Goal: Information Seeking & Learning: Learn about a topic

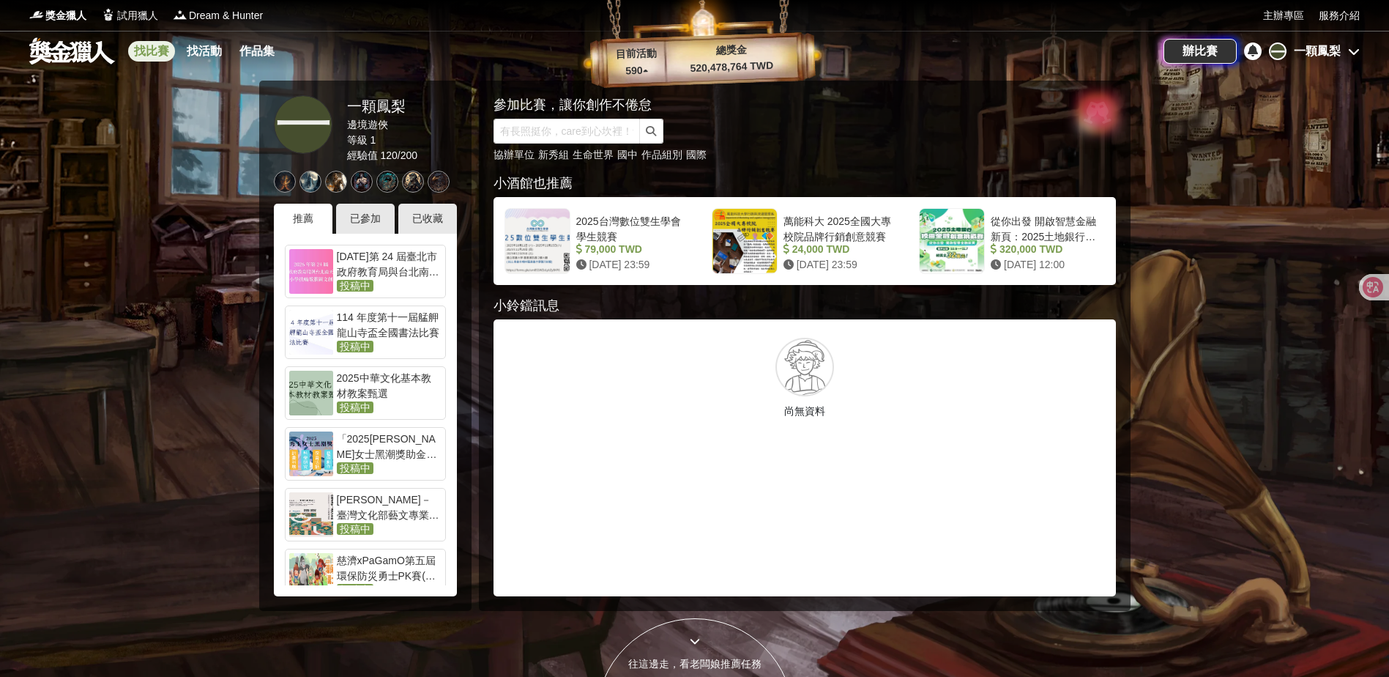
click at [143, 49] on link "找比賽" at bounding box center [151, 51] width 47 height 21
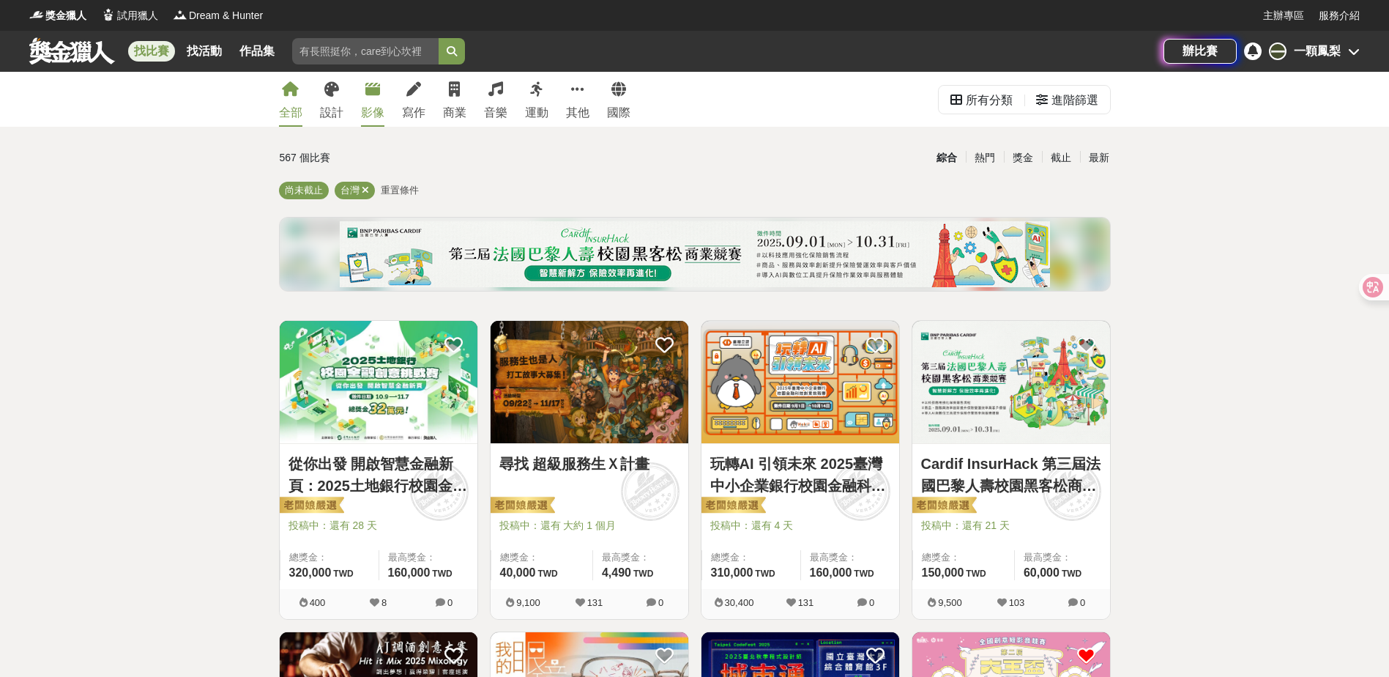
click at [369, 106] on div "影像" at bounding box center [372, 113] width 23 height 18
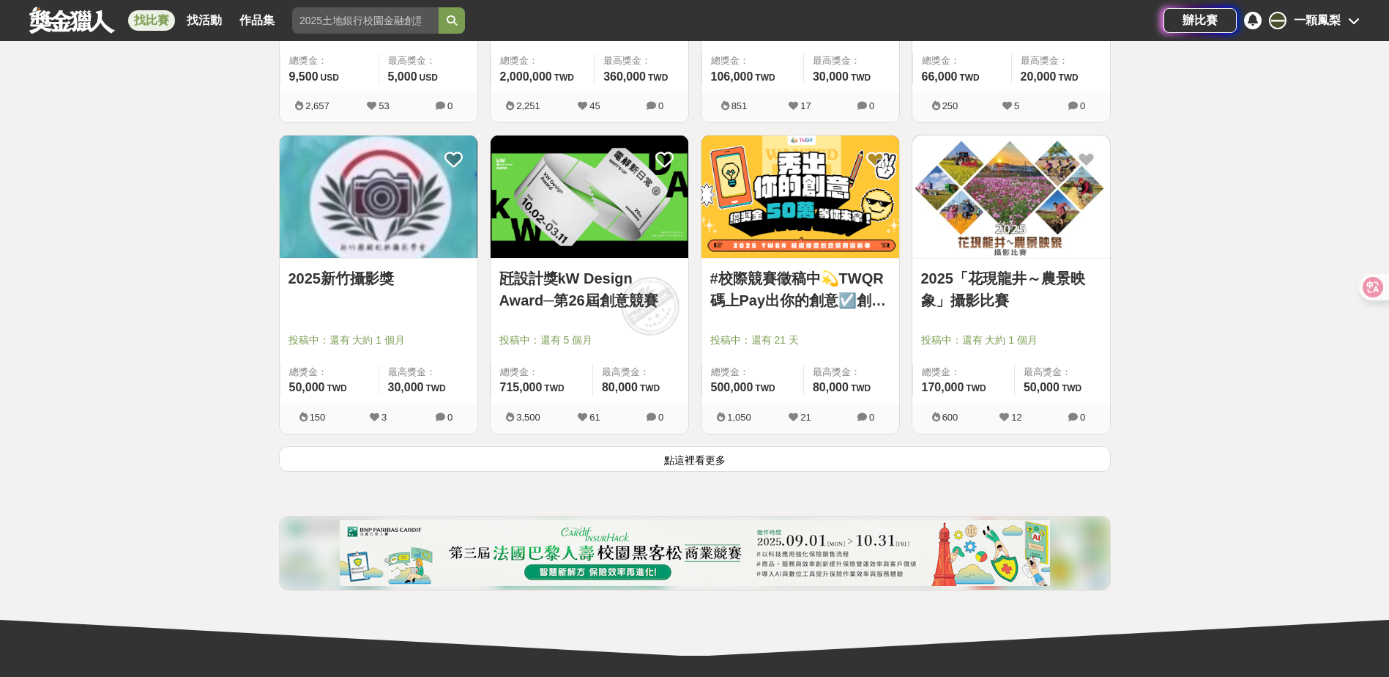
scroll to position [1758, 0]
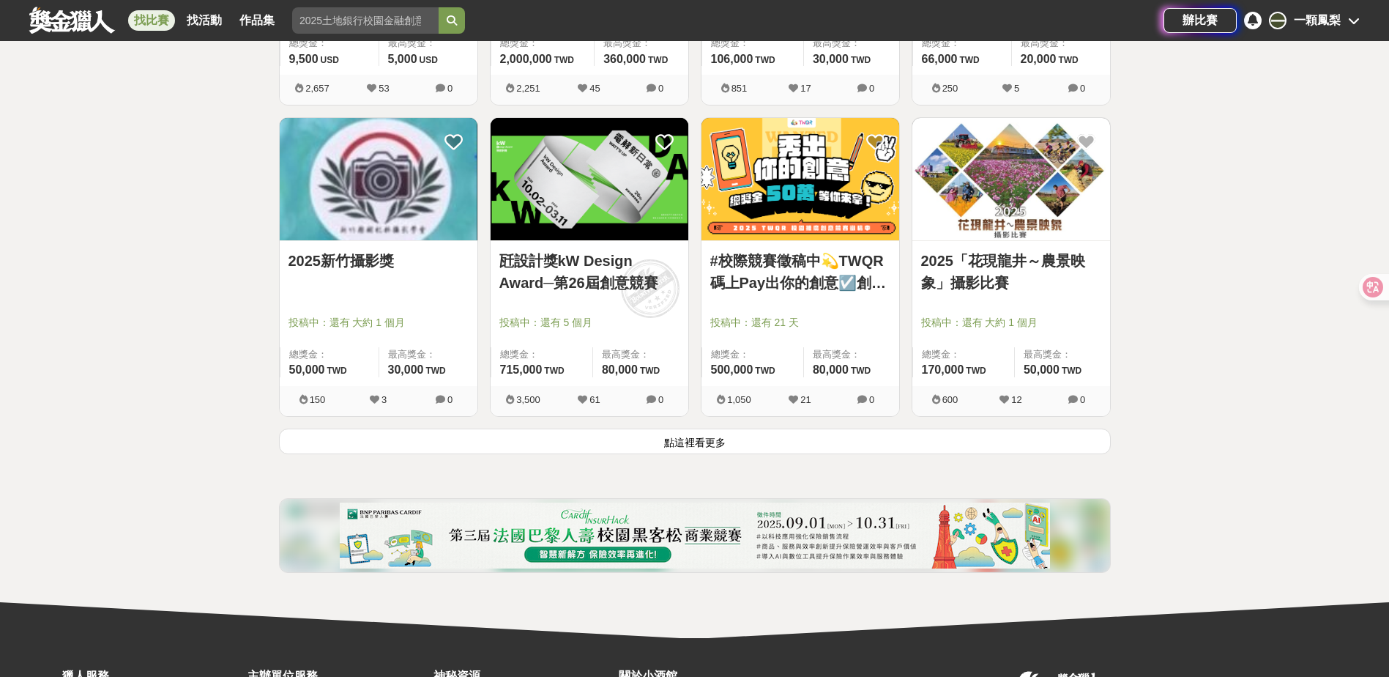
click at [557, 450] on button "點這裡看更多" at bounding box center [695, 441] width 832 height 26
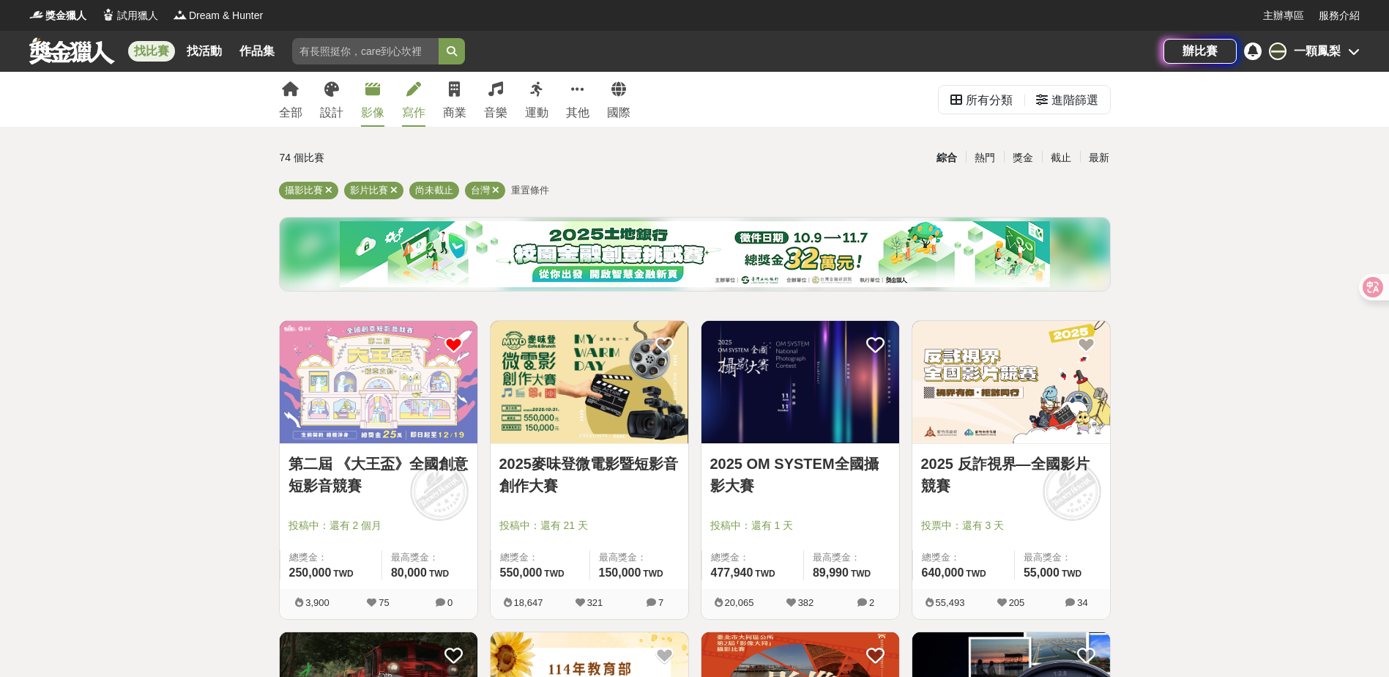
click at [414, 111] on div "寫作" at bounding box center [413, 113] width 23 height 18
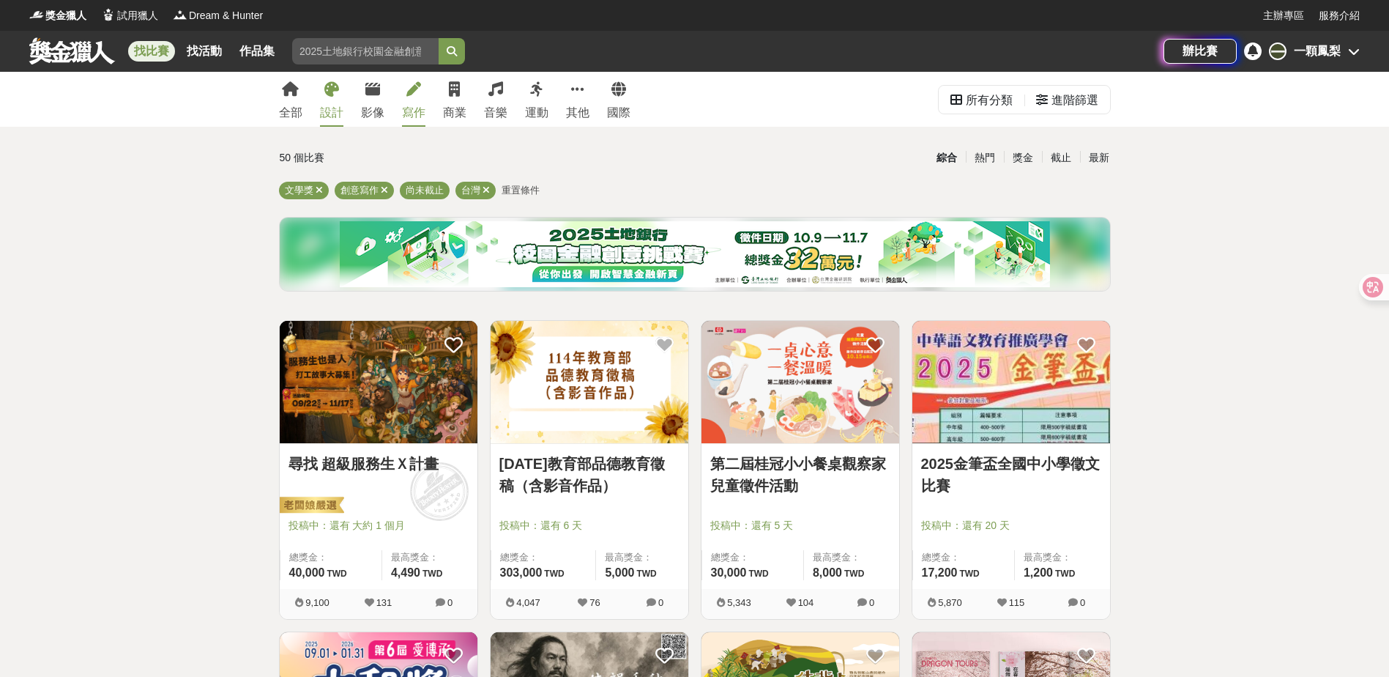
click at [332, 111] on div "設計" at bounding box center [331, 113] width 23 height 18
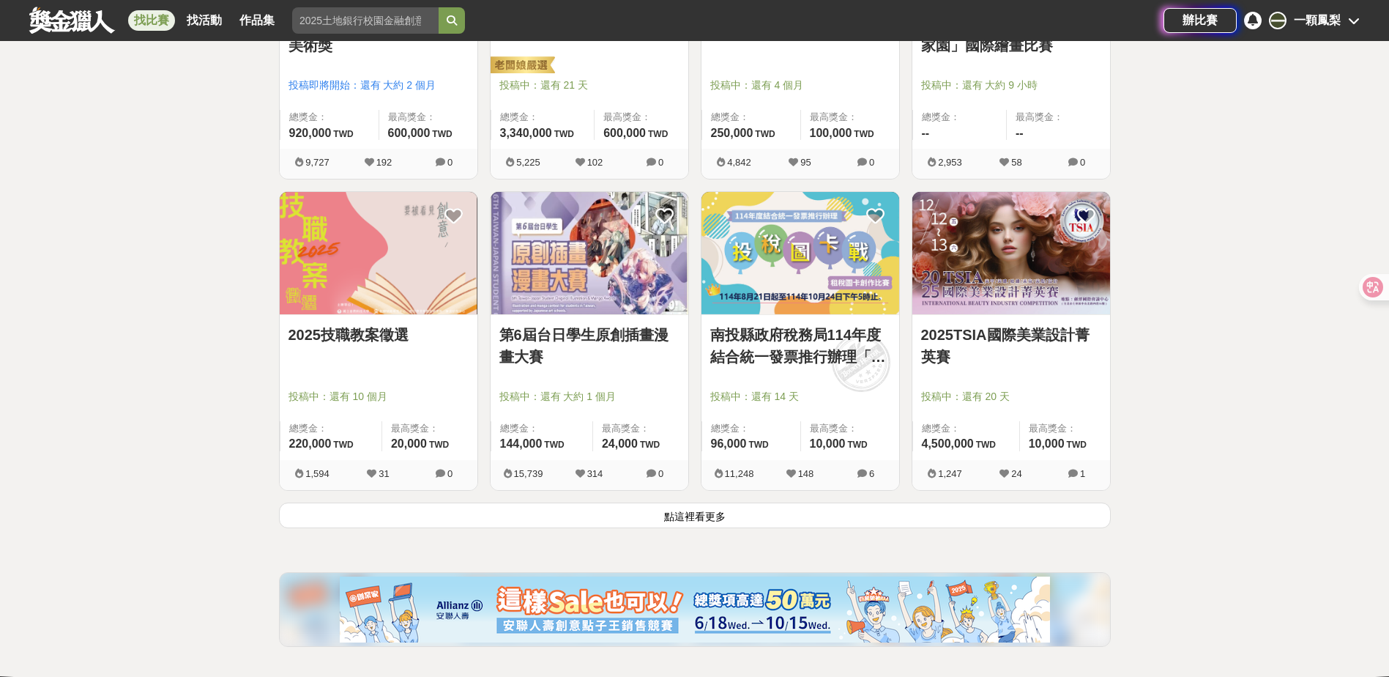
scroll to position [1684, 0]
click at [724, 516] on button "點這裡看更多" at bounding box center [695, 515] width 832 height 26
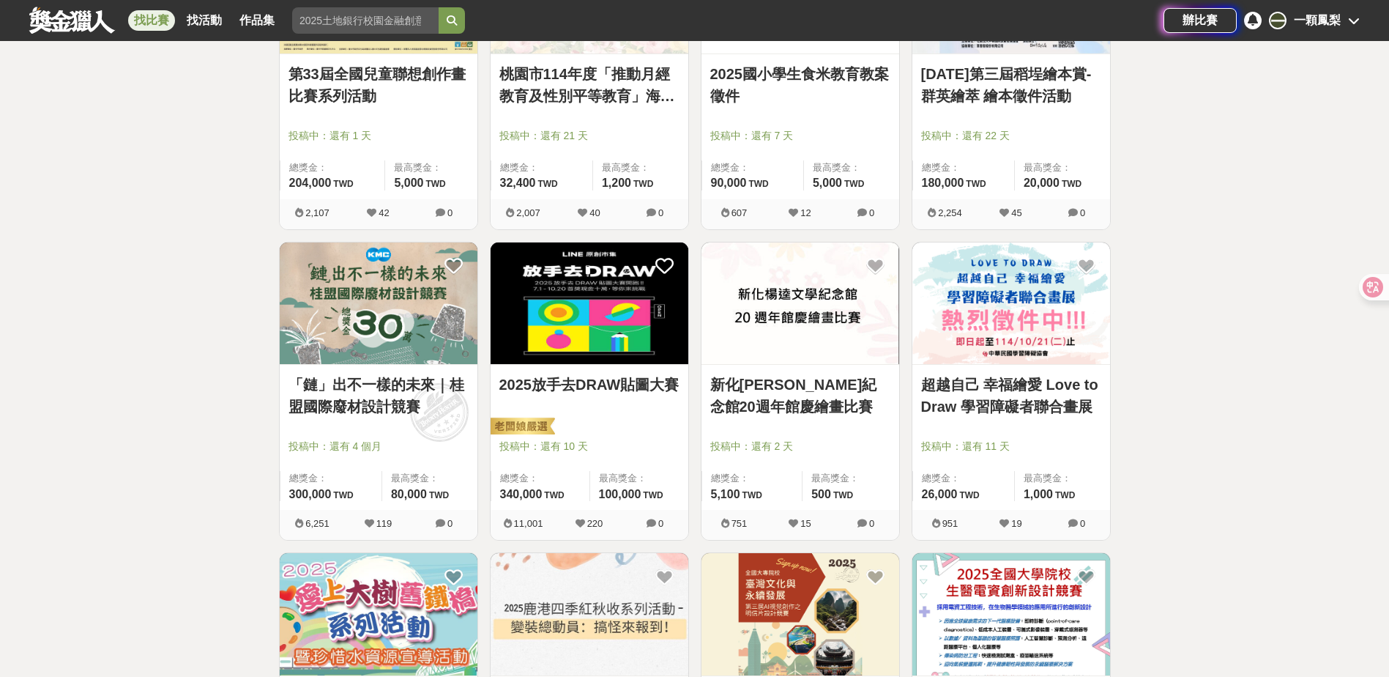
scroll to position [3076, 0]
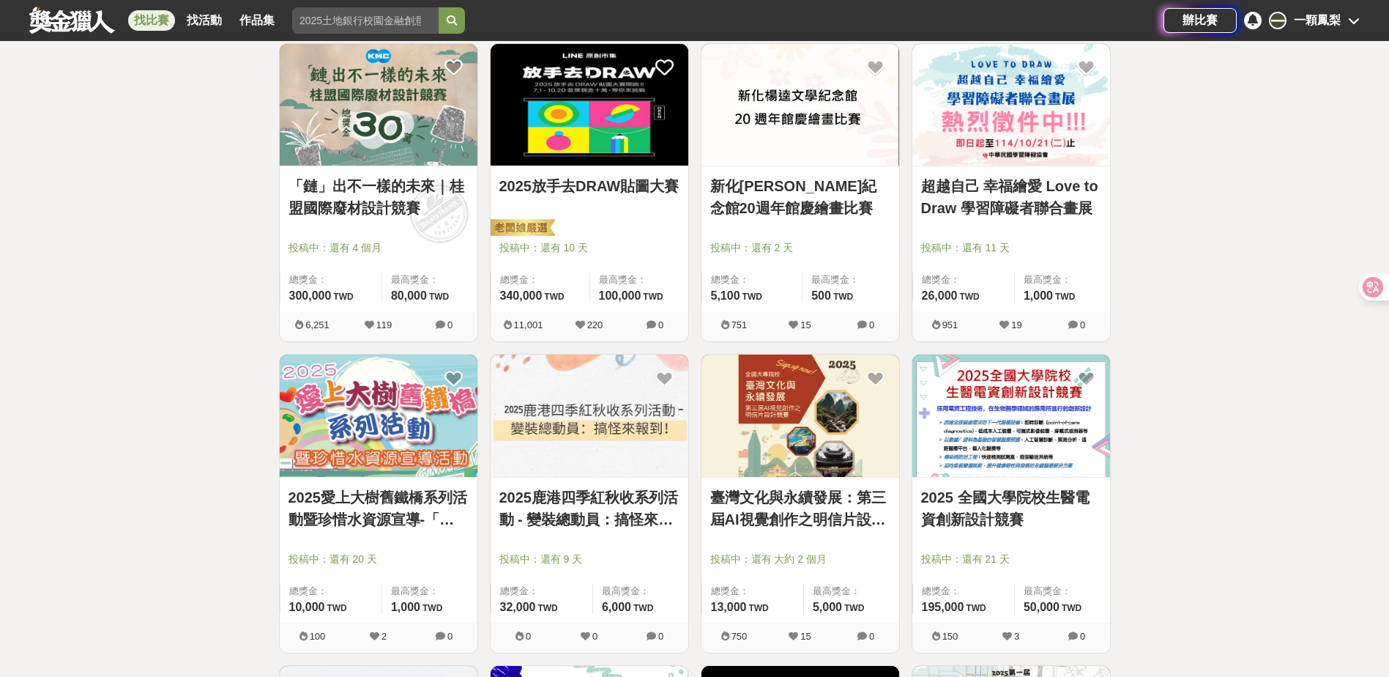
click at [640, 187] on link "2025放手去DRAW貼圖大賽" at bounding box center [589, 186] width 180 height 22
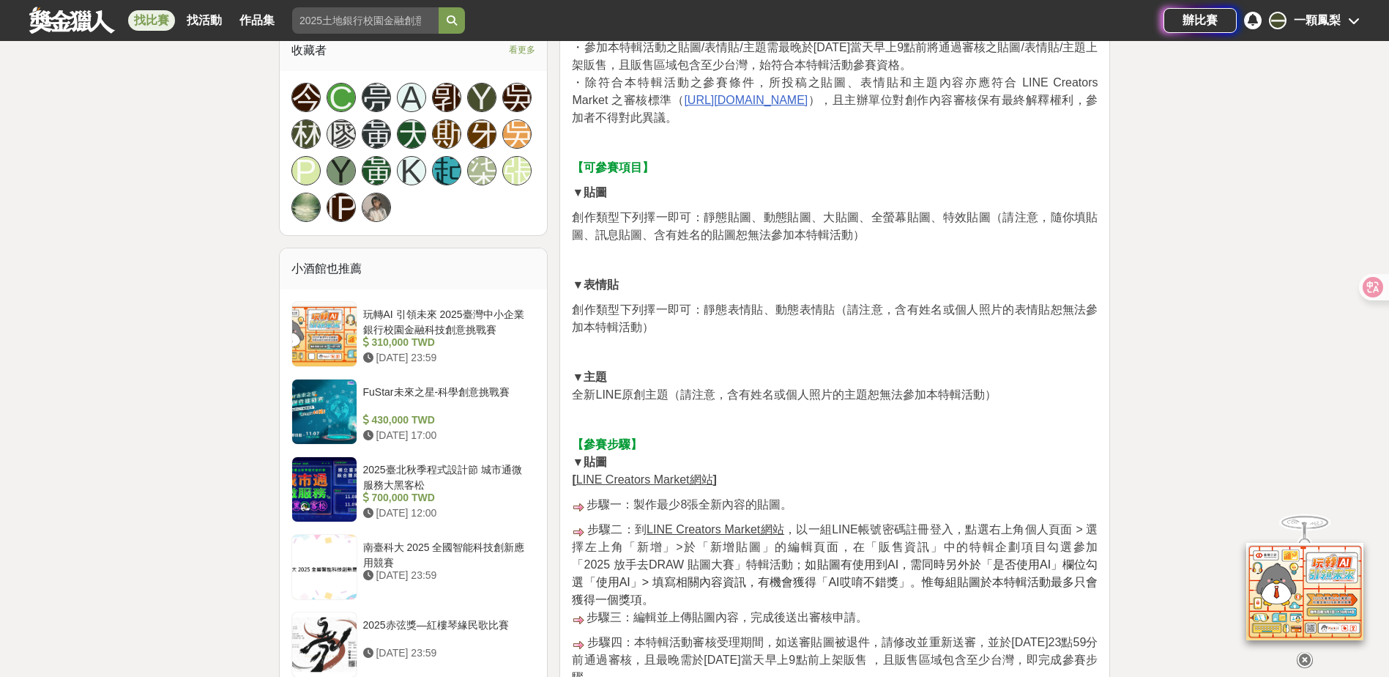
scroll to position [952, 0]
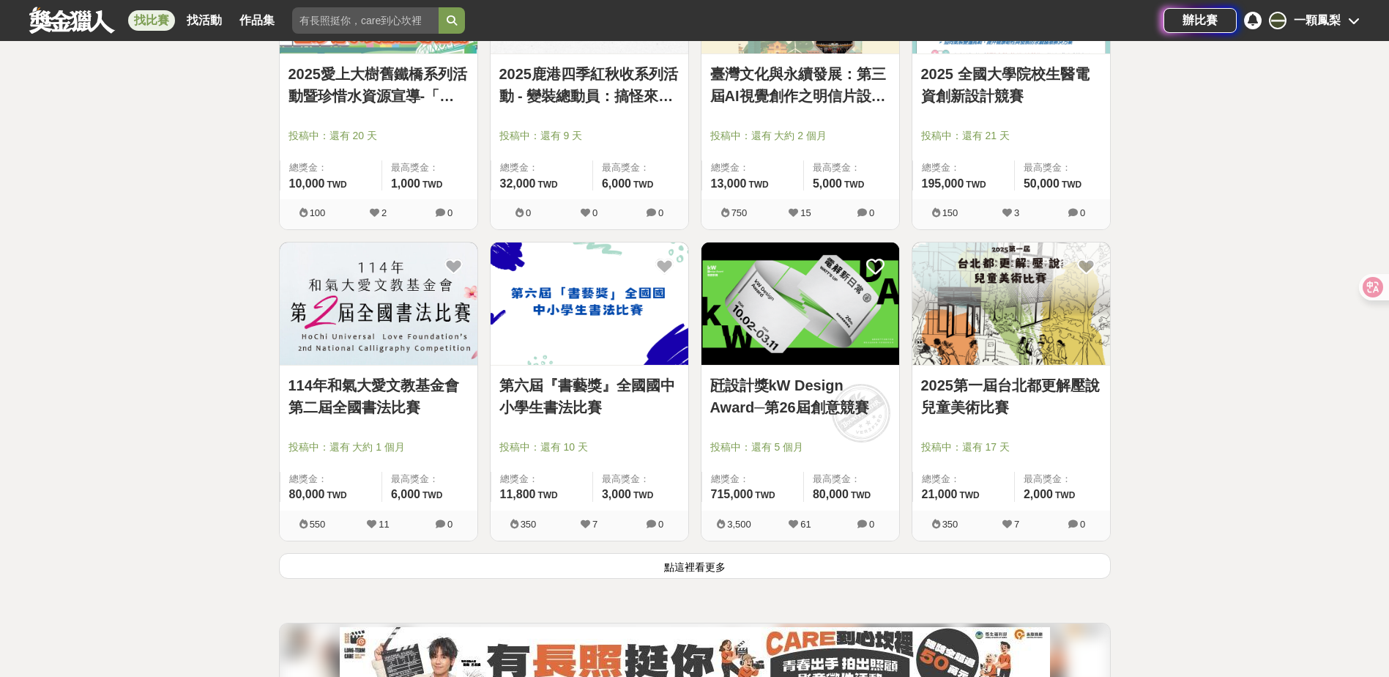
scroll to position [3515, 0]
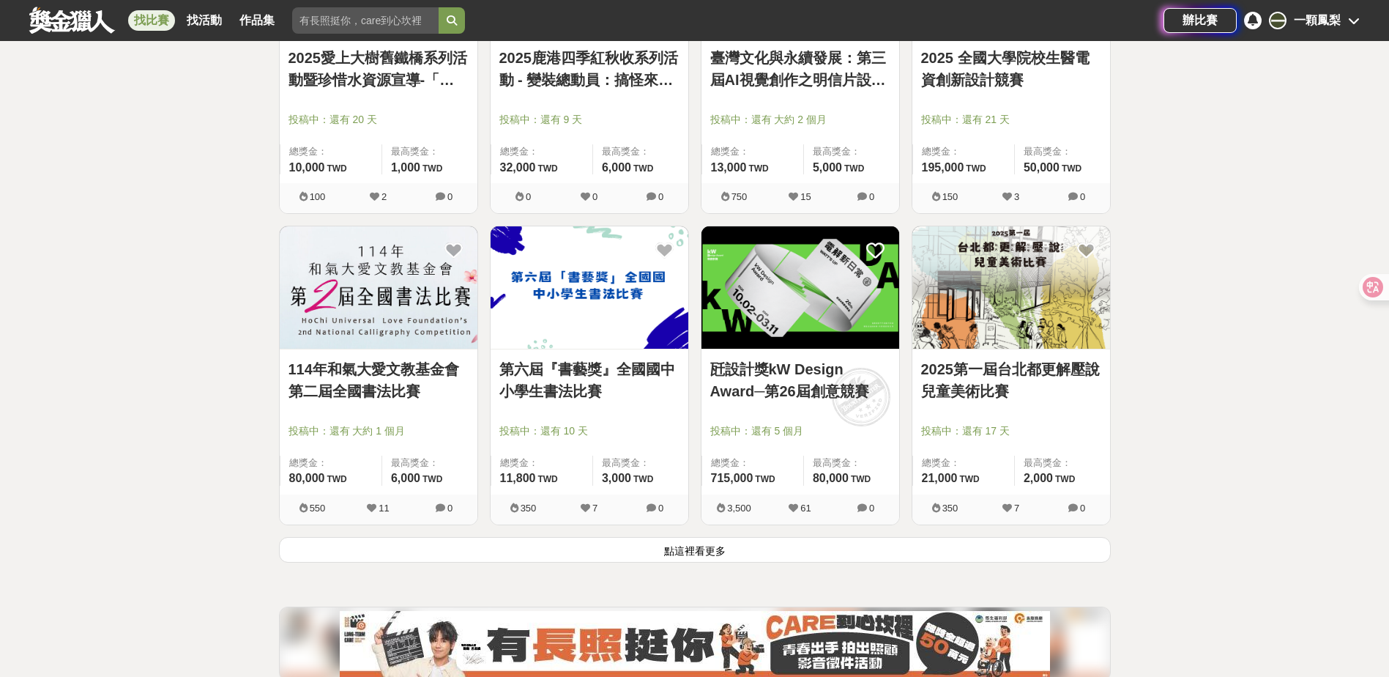
click at [617, 555] on button "點這裡看更多" at bounding box center [695, 550] width 832 height 26
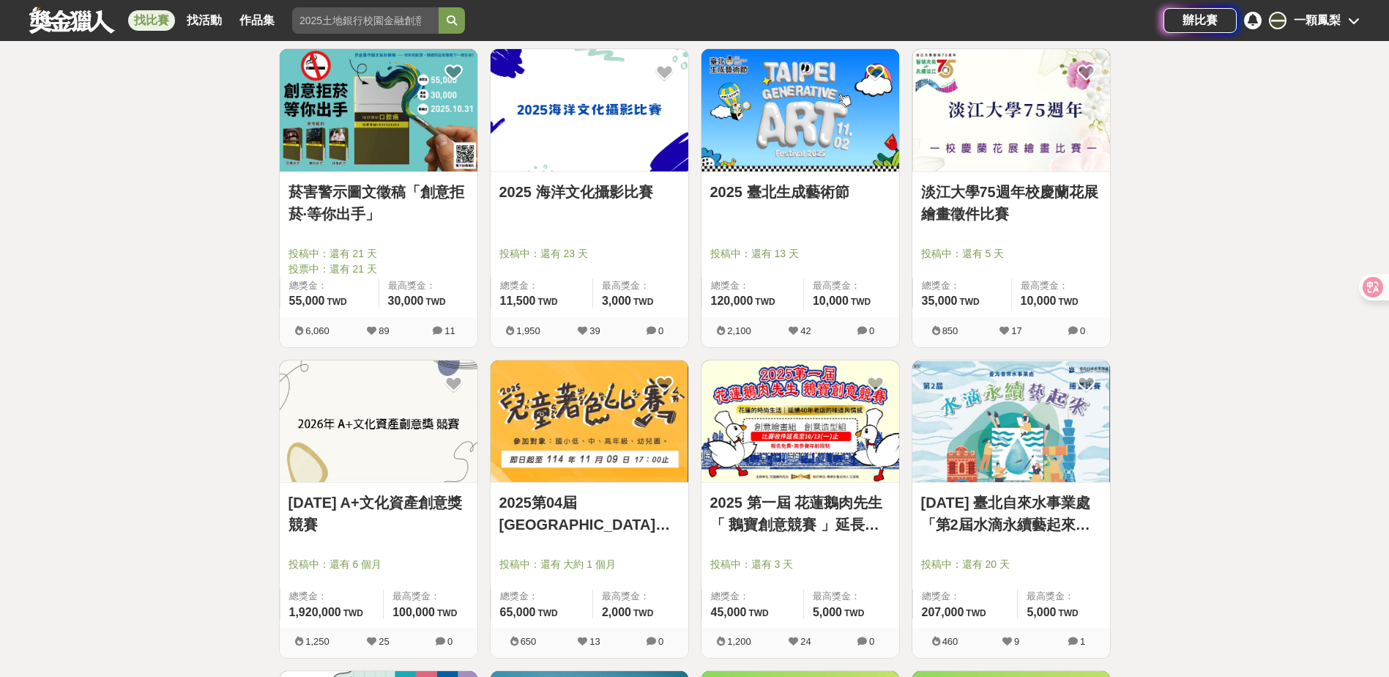
scroll to position [4687, 0]
